Goal: Task Accomplishment & Management: Use online tool/utility

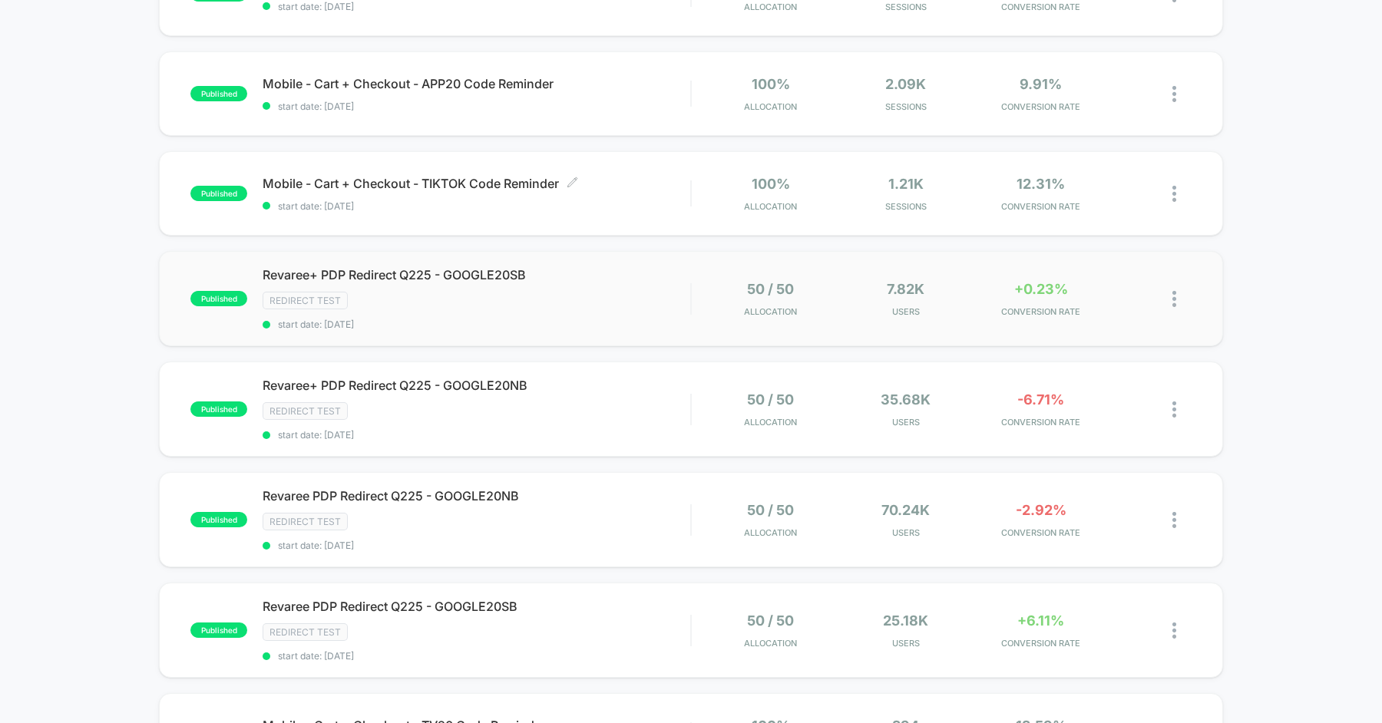
scroll to position [645, 0]
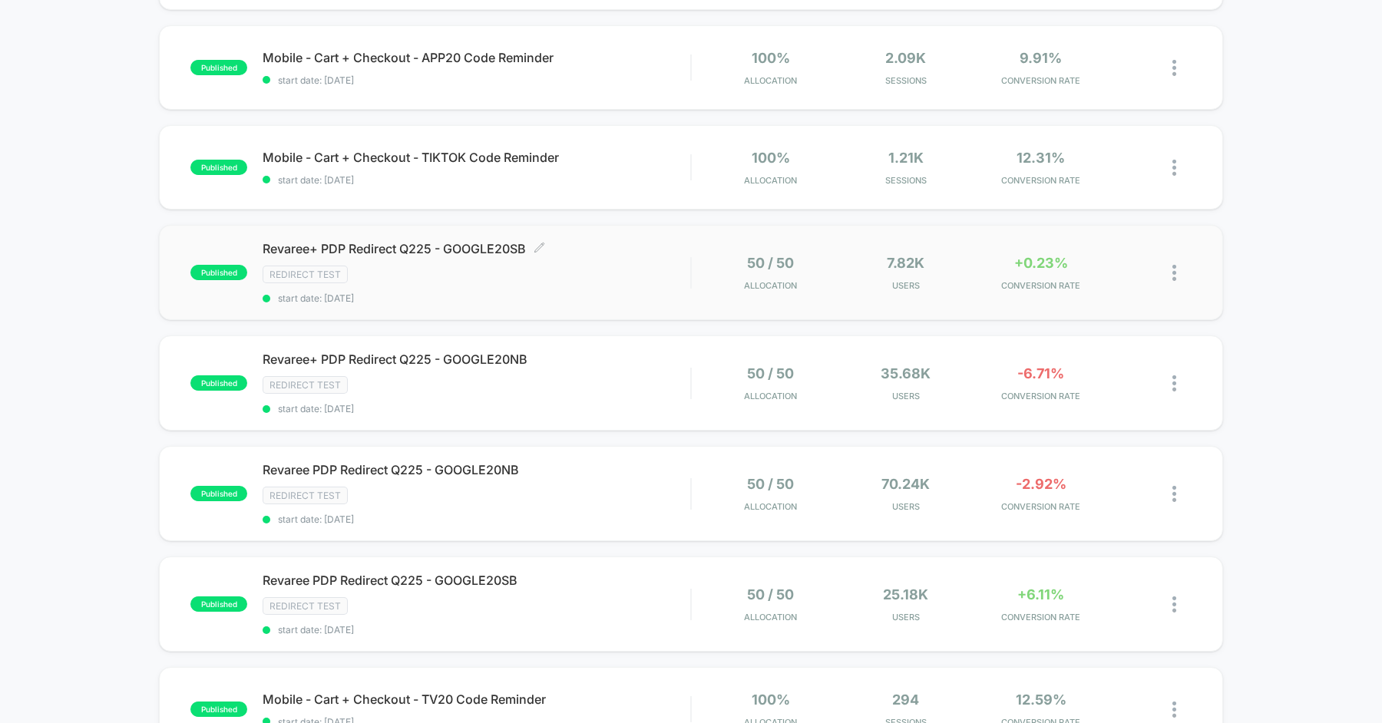
click at [448, 248] on span "Revaree+ PDP Redirect Q225 - GOOGLE20SB Click to edit experience details" at bounding box center [477, 248] width 428 height 15
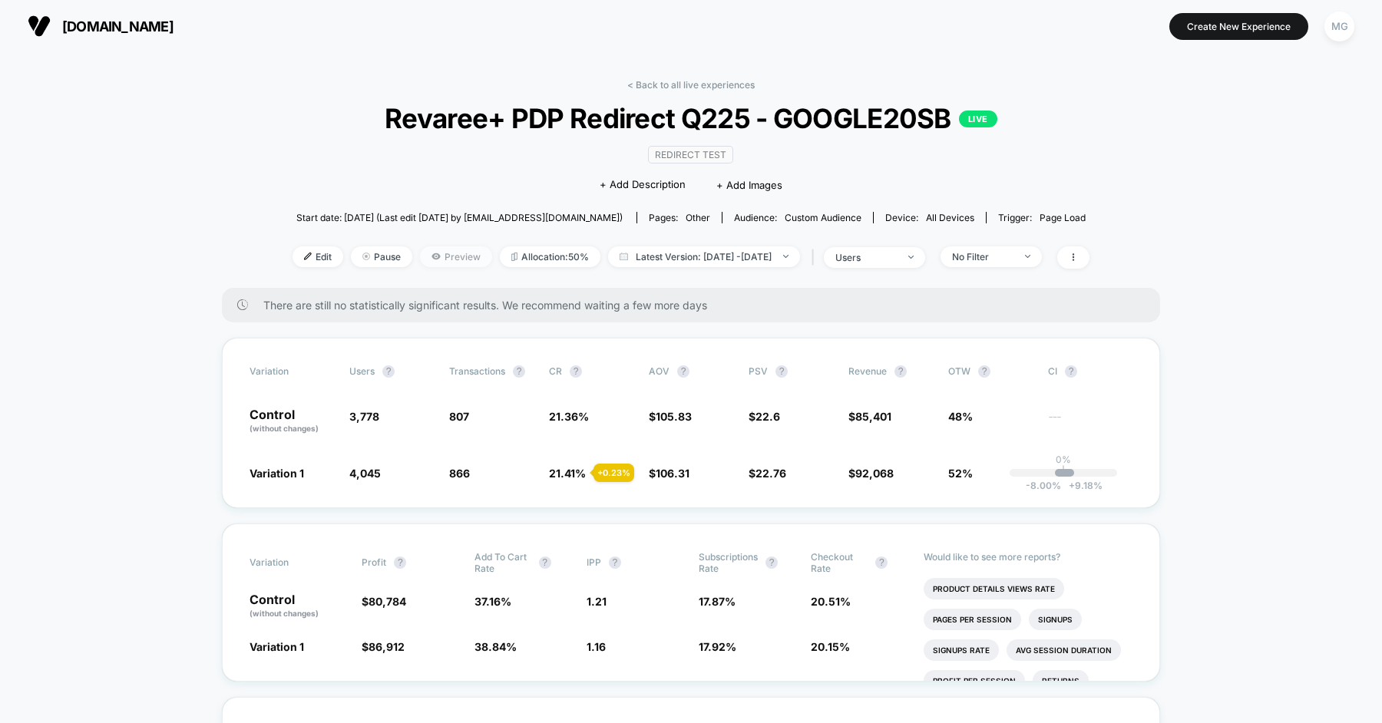
scroll to position [2, 0]
click at [420, 256] on span "Preview" at bounding box center [456, 256] width 72 height 21
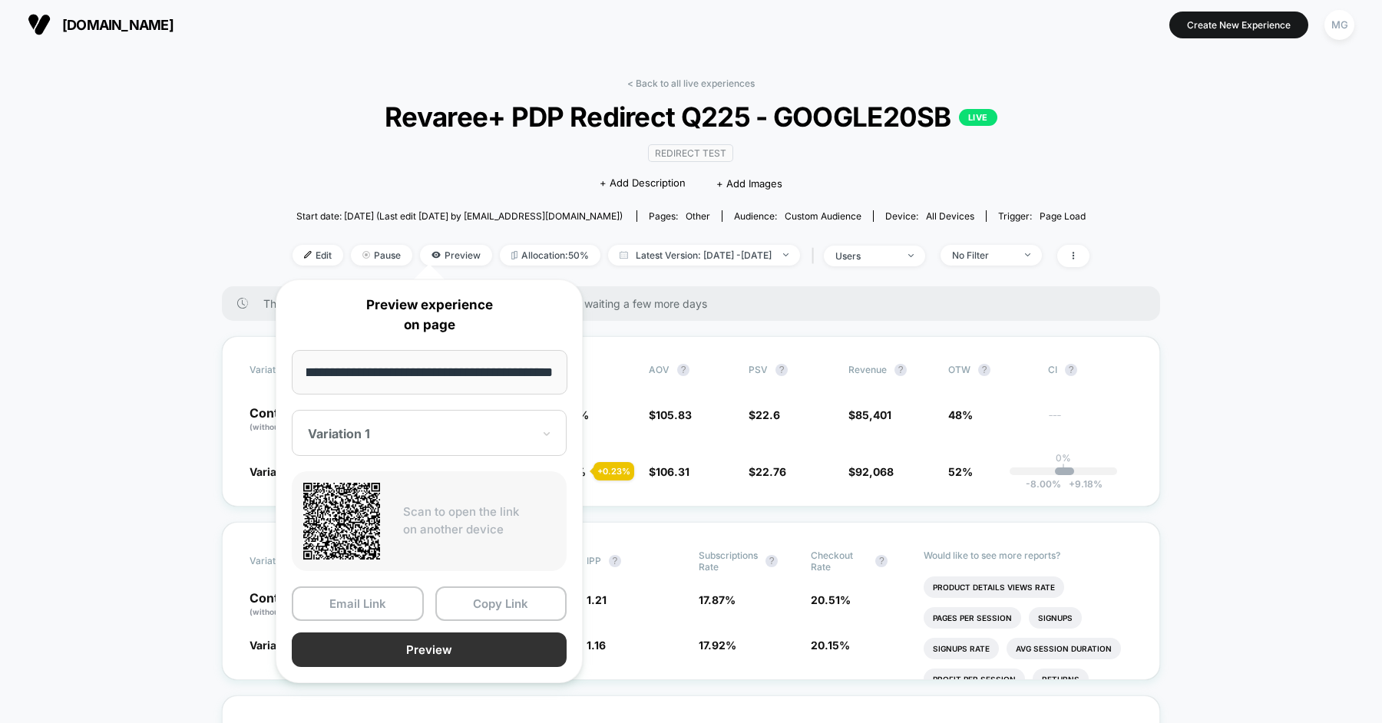
scroll to position [0, 0]
click at [470, 652] on button "Preview" at bounding box center [429, 650] width 275 height 35
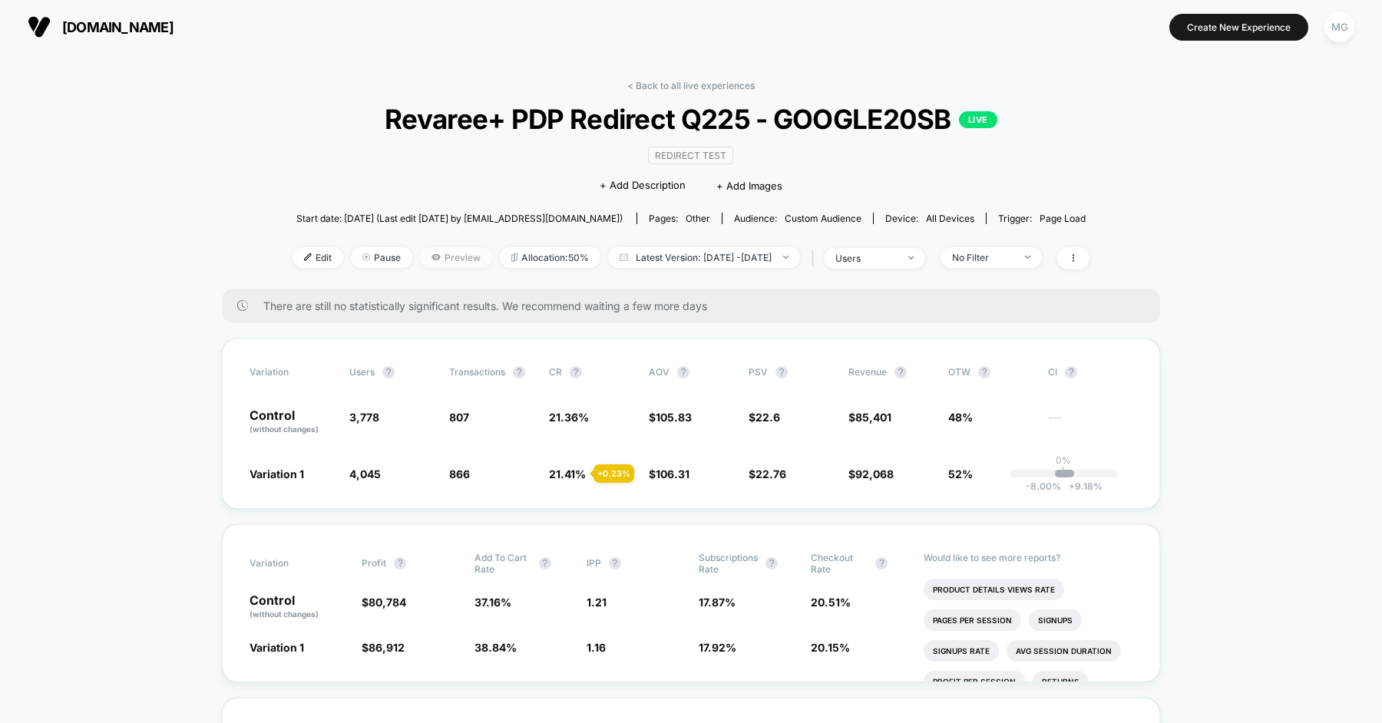
click at [435, 259] on span "Preview" at bounding box center [456, 257] width 72 height 21
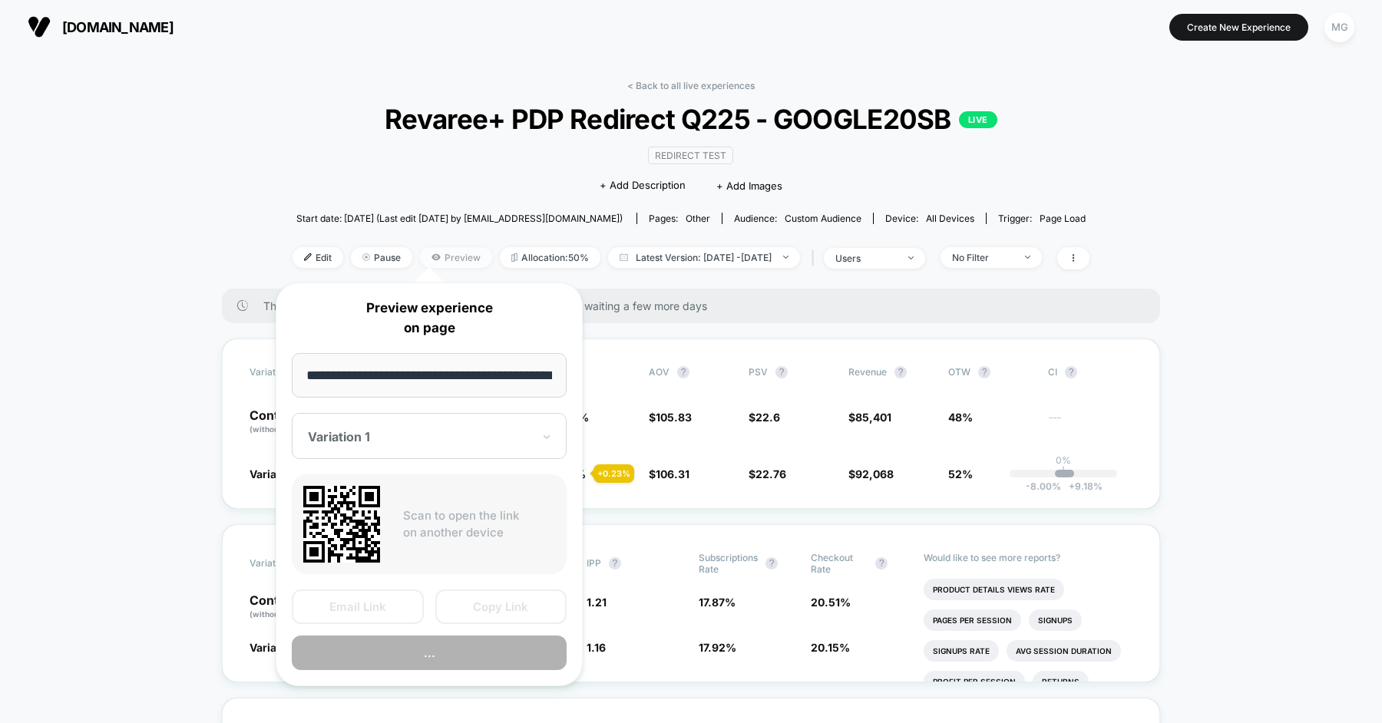
scroll to position [0, 45]
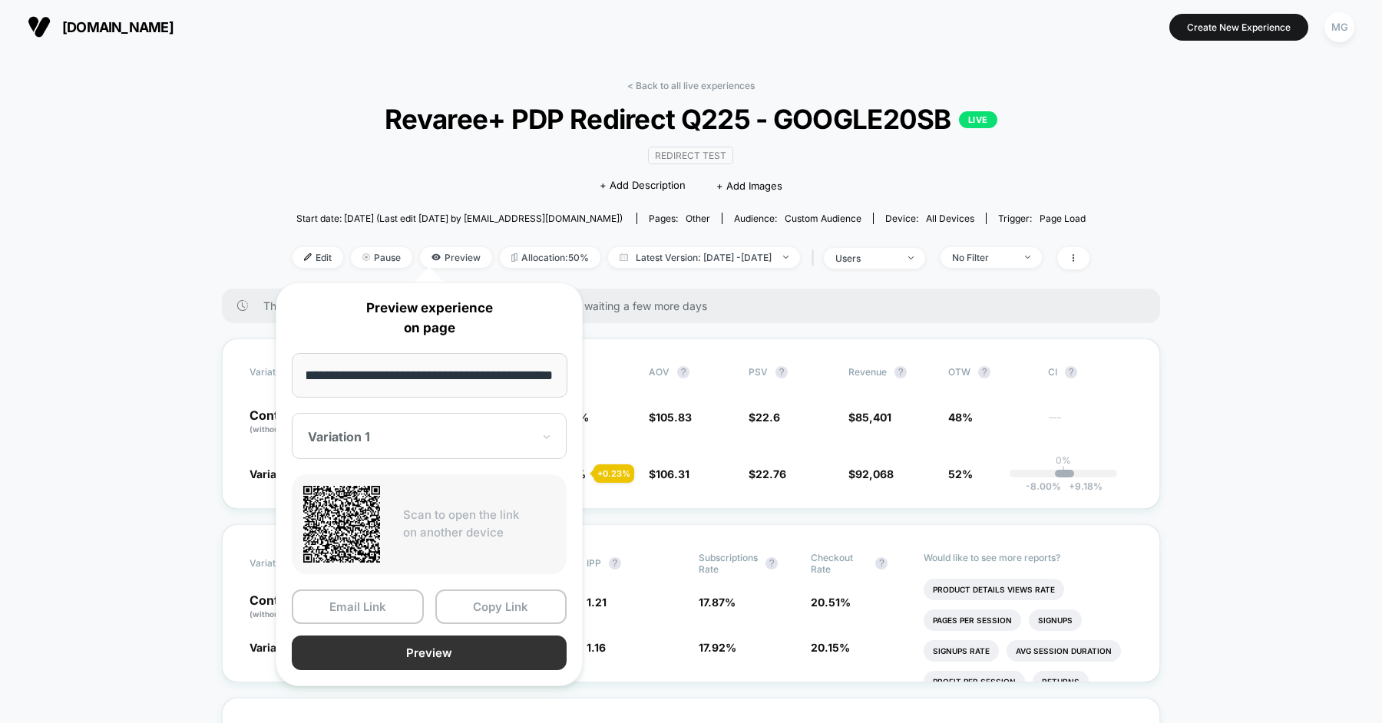
click at [457, 656] on button "Preview" at bounding box center [429, 653] width 275 height 35
